Goal: Task Accomplishment & Management: Use online tool/utility

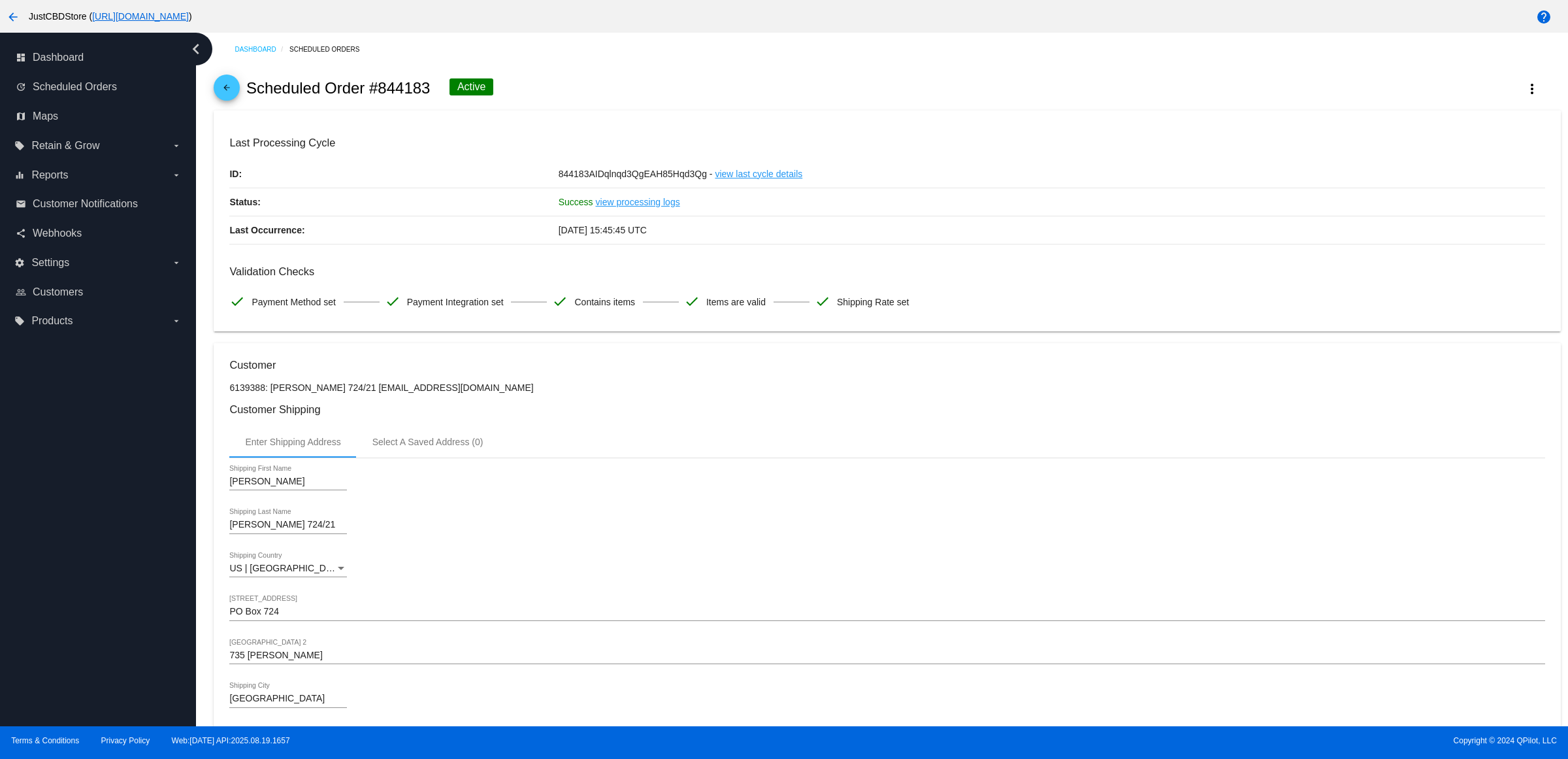
click at [234, 90] on span "arrow_back" at bounding box center [226, 90] width 16 height 32
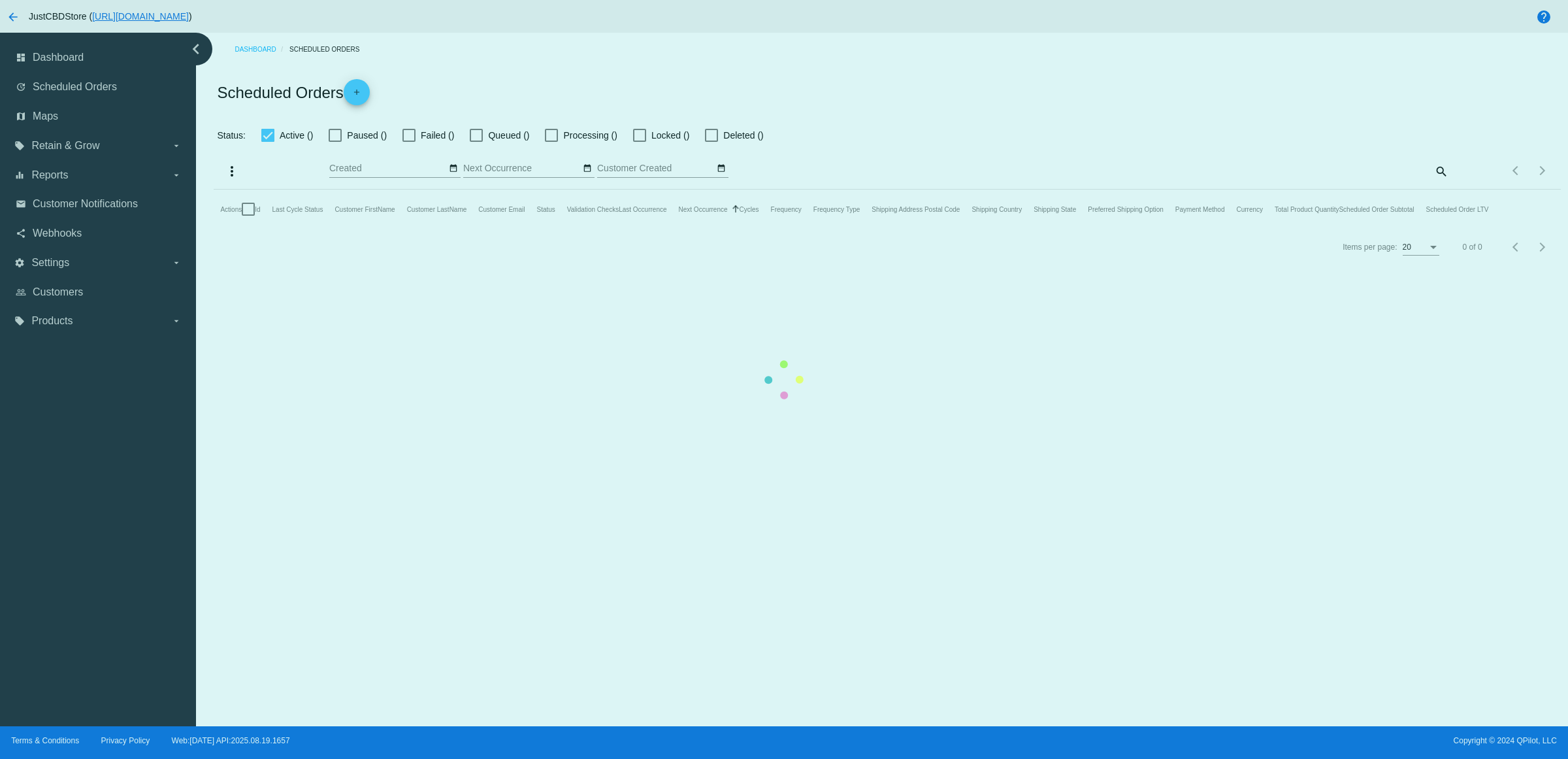
checkbox input "true"
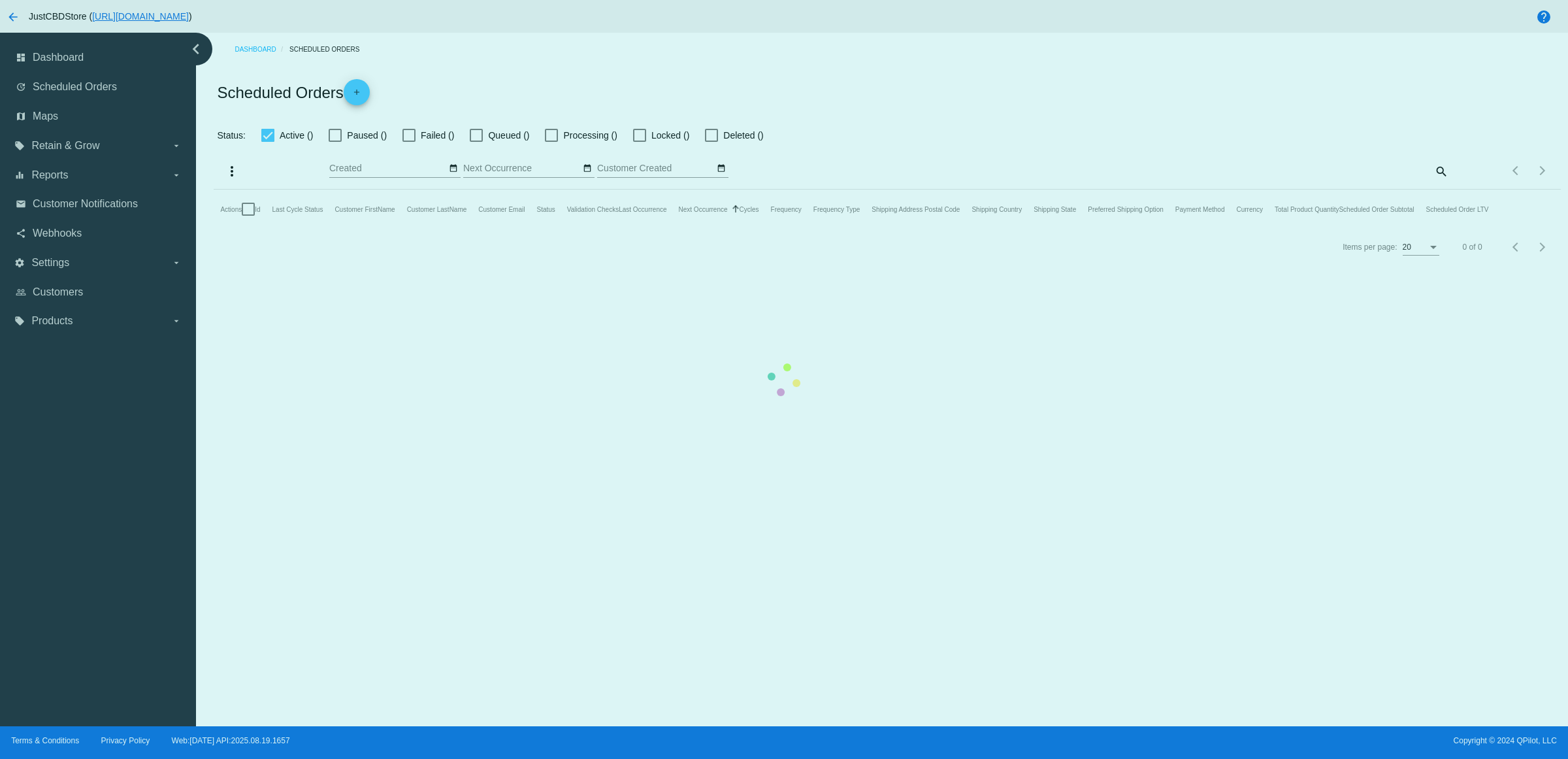
checkbox input "true"
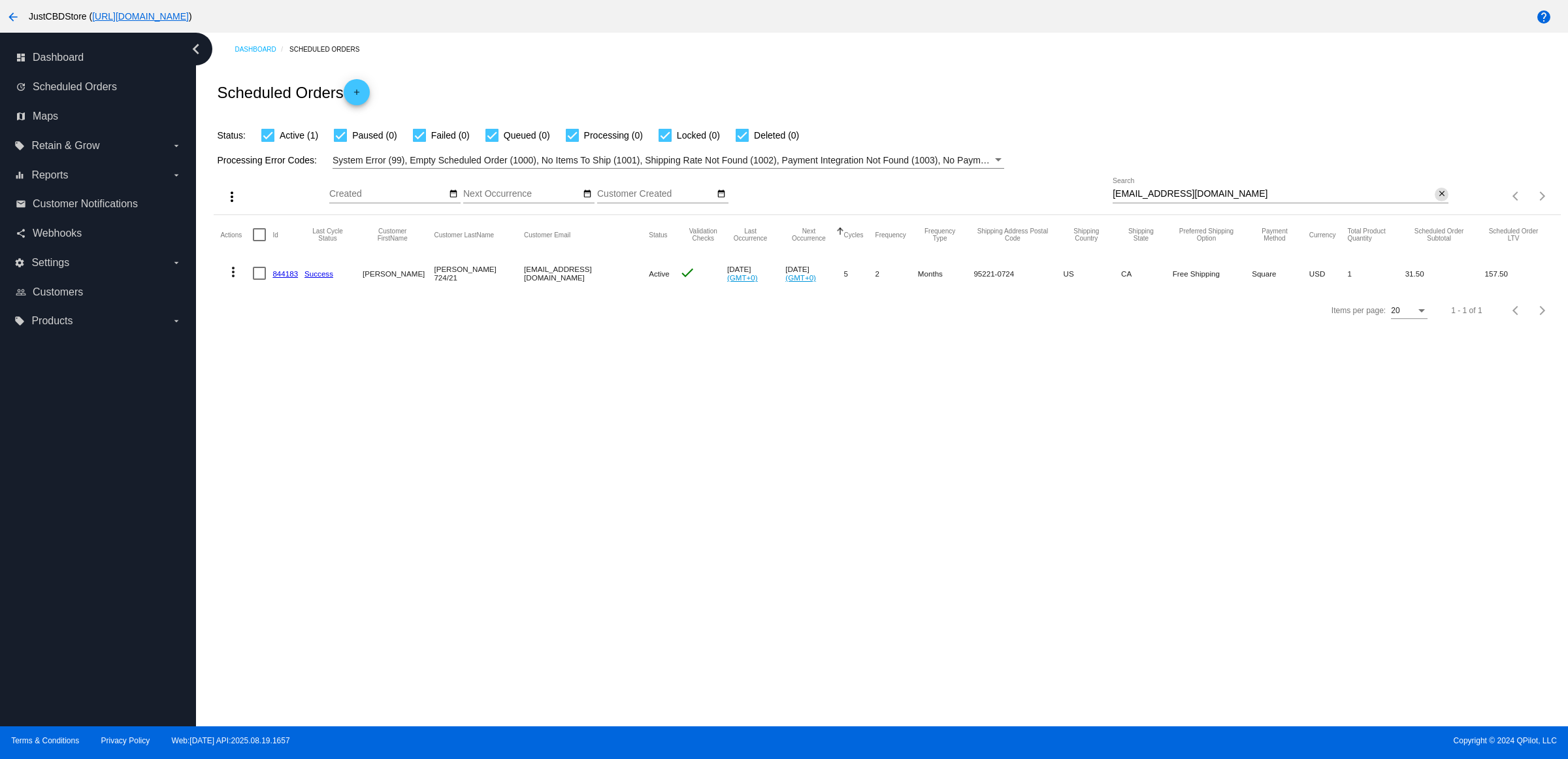
click at [1435, 201] on button "close" at bounding box center [1441, 194] width 13 height 13
click at [1433, 207] on mat-icon "search" at bounding box center [1441, 196] width 16 height 21
click at [1432, 200] on input "Search" at bounding box center [1281, 193] width 336 height 10
type input "[EMAIL_ADDRESS][DOMAIN_NAME]"
click at [301, 278] on link "1005702" at bounding box center [287, 273] width 29 height 9
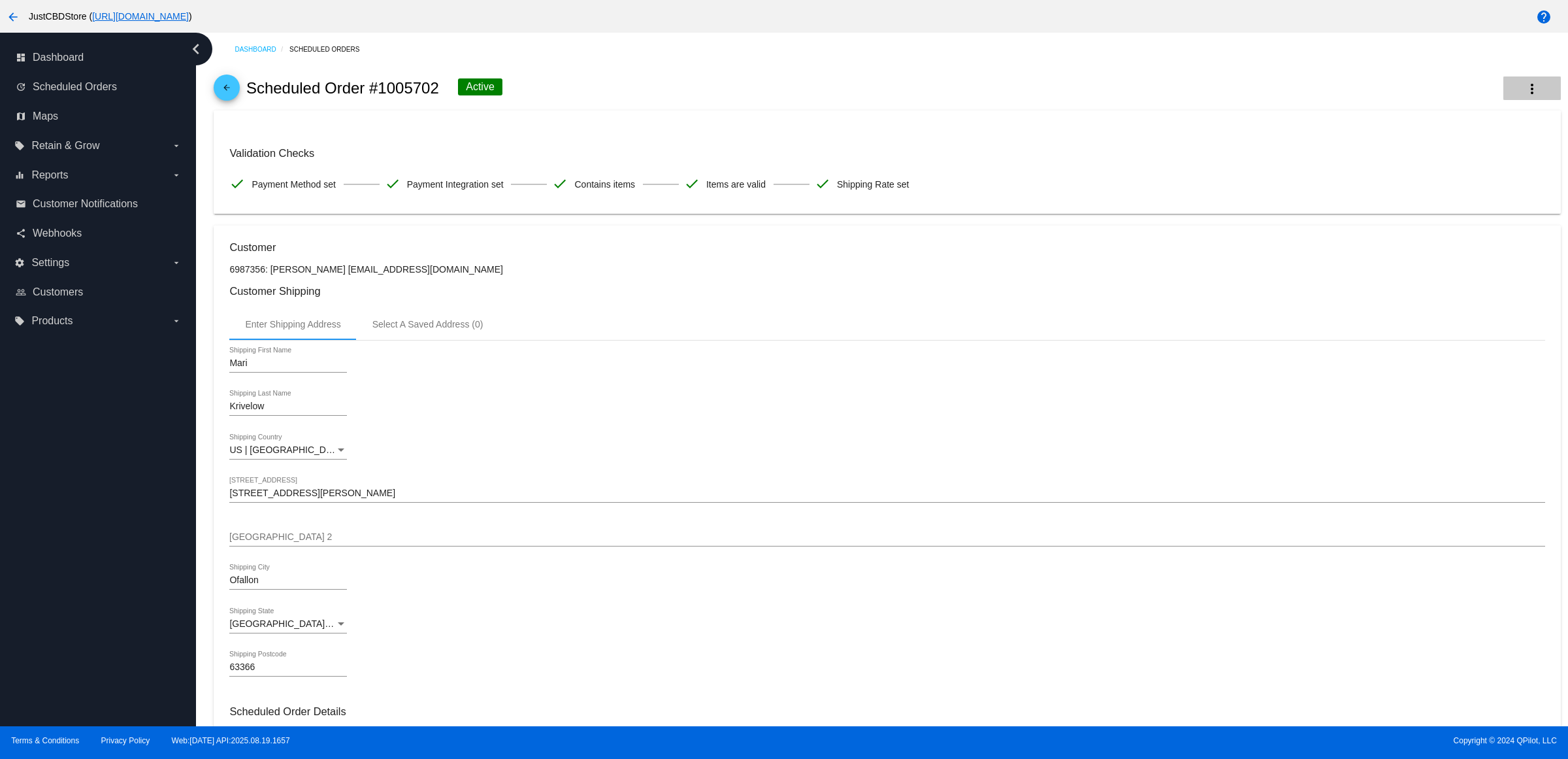
click at [1524, 86] on mat-icon "more_vert" at bounding box center [1532, 89] width 16 height 16
click at [1448, 168] on span "Process Now" at bounding box center [1429, 164] width 54 height 10
